Goal: Transaction & Acquisition: Purchase product/service

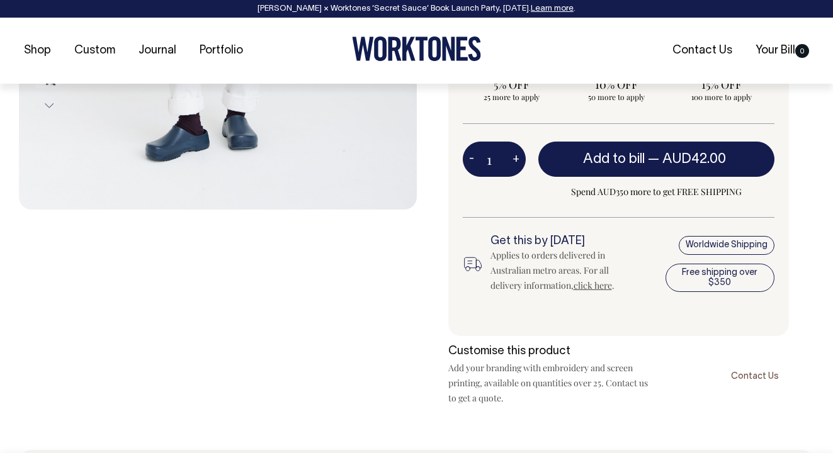
scroll to position [471, 0]
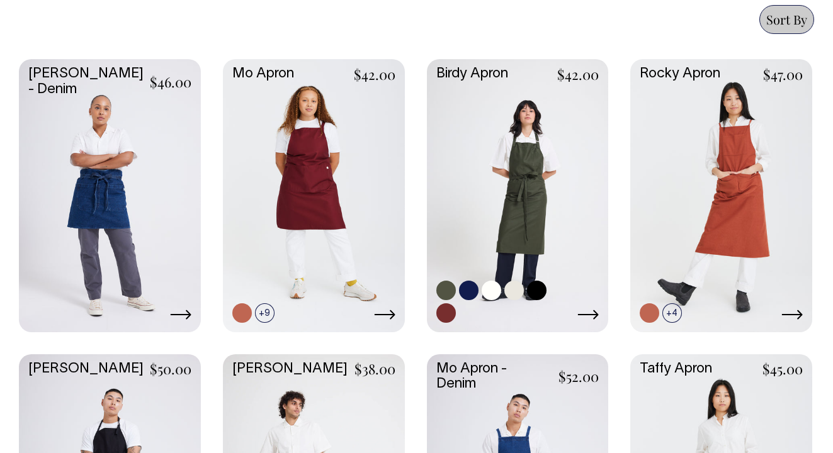
scroll to position [567, 0]
click at [485, 197] on link at bounding box center [518, 194] width 182 height 270
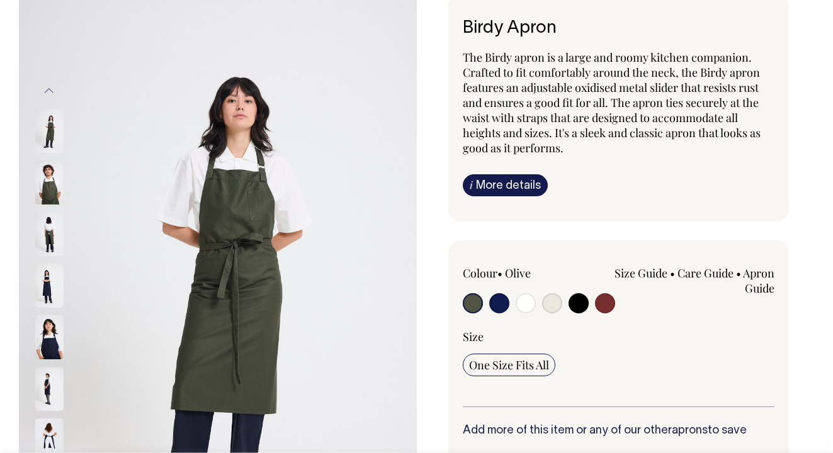
scroll to position [97, 0]
